Goal: Task Accomplishment & Management: Manage account settings

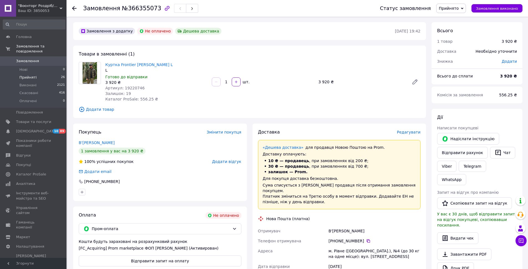
click at [24, 75] on span "Прийняті" at bounding box center [27, 77] width 17 height 5
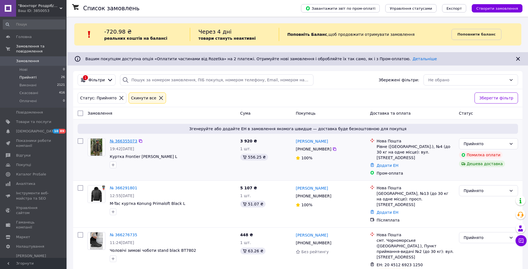
click at [124, 141] on link "№ 366355073" at bounding box center [123, 141] width 27 height 4
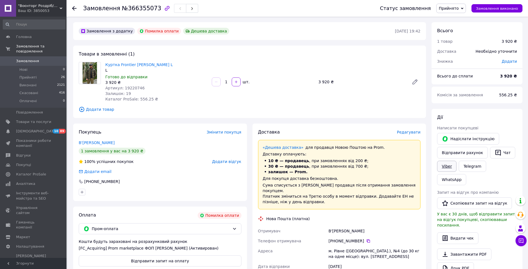
click at [444, 168] on link "Viber" at bounding box center [446, 166] width 19 height 11
drag, startPoint x: 105, startPoint y: 66, endPoint x: 155, endPoint y: 64, distance: 50.2
click at [155, 64] on div "Куртка Frontier Tartan Khaki L L Готово до відправки 3 920 ₴ Артикул: 19220746 …" at bounding box center [156, 82] width 107 height 42
copy link "Куртка Frontier Tartan Khaki"
click at [36, 74] on li "Прийняті 26" at bounding box center [34, 78] width 68 height 8
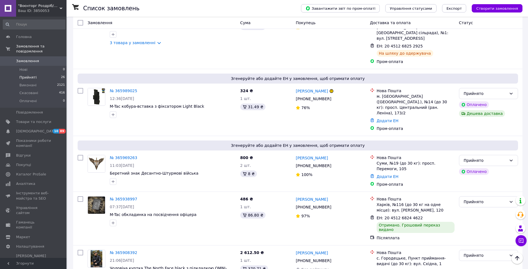
scroll to position [1134, 0]
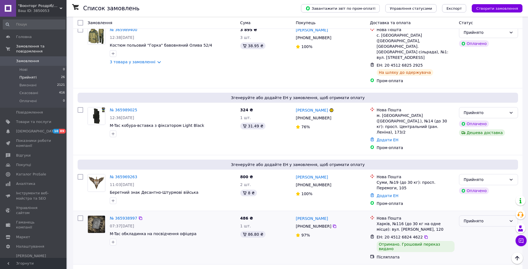
click at [479, 218] on div "Прийнято" at bounding box center [485, 221] width 43 height 6
click at [479, 140] on li "Виконано" at bounding box center [489, 142] width 59 height 10
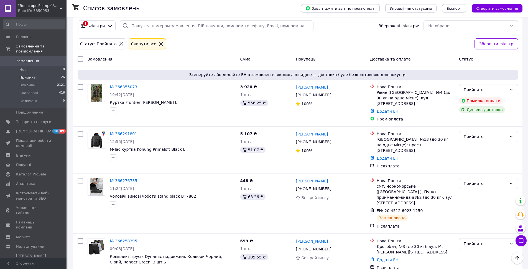
scroll to position [51, 0]
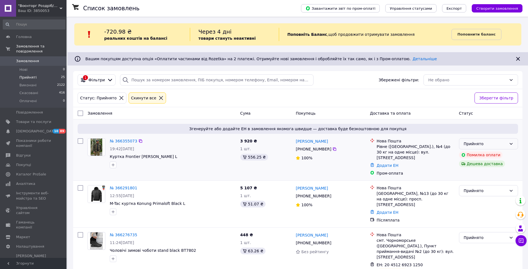
click at [482, 141] on div "Прийнято" at bounding box center [485, 144] width 43 height 6
click at [477, 167] on li "Скасовано" at bounding box center [489, 166] width 59 height 10
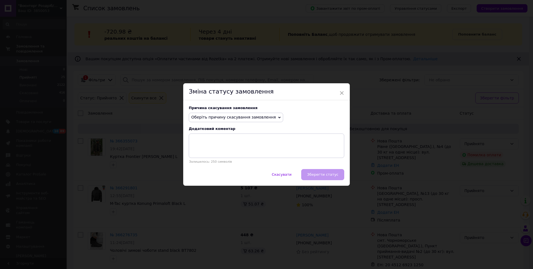
click at [237, 112] on div "Причина скасування замовлення Оберіть причину скасування замовлення Немає в ная…" at bounding box center [266, 134] width 166 height 69
click at [237, 115] on span "Оберіть причину скасування замовлення" at bounding box center [233, 117] width 85 height 4
click at [209, 144] on li "Оплата не надійшла" at bounding box center [236, 144] width 94 height 8
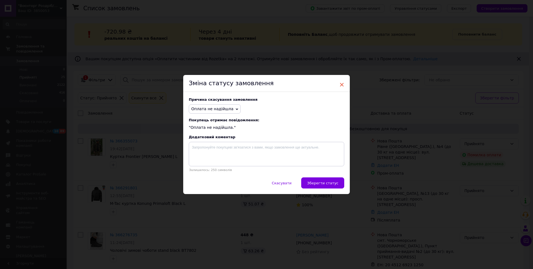
click at [342, 82] on span "×" at bounding box center [341, 84] width 5 height 9
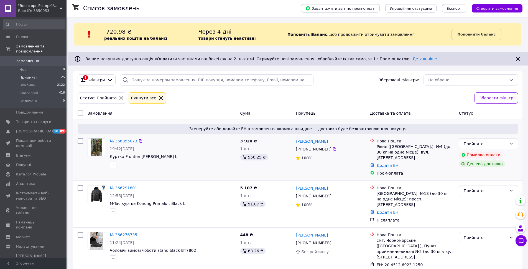
click at [123, 141] on link "№ 366355073" at bounding box center [123, 141] width 27 height 4
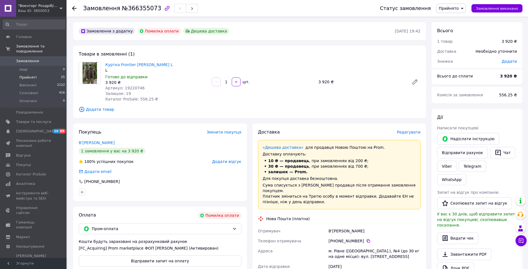
click at [32, 75] on span "Прийняті" at bounding box center [27, 77] width 17 height 5
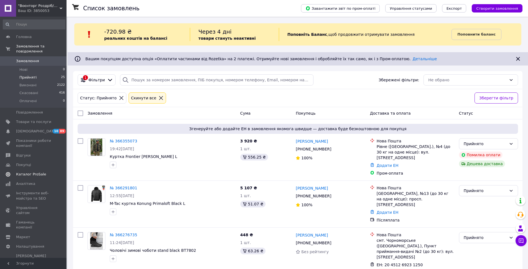
click at [27, 172] on span "Каталог ProSale" at bounding box center [31, 174] width 30 height 5
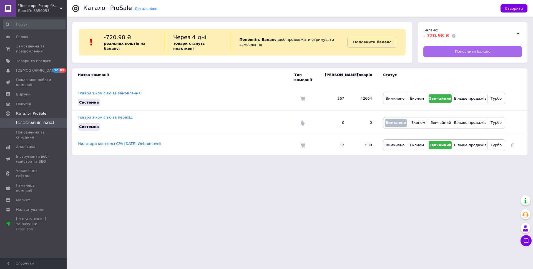
click at [454, 52] on link "Поповнити баланс" at bounding box center [472, 51] width 98 height 11
